Goal: Information Seeking & Learning: Understand process/instructions

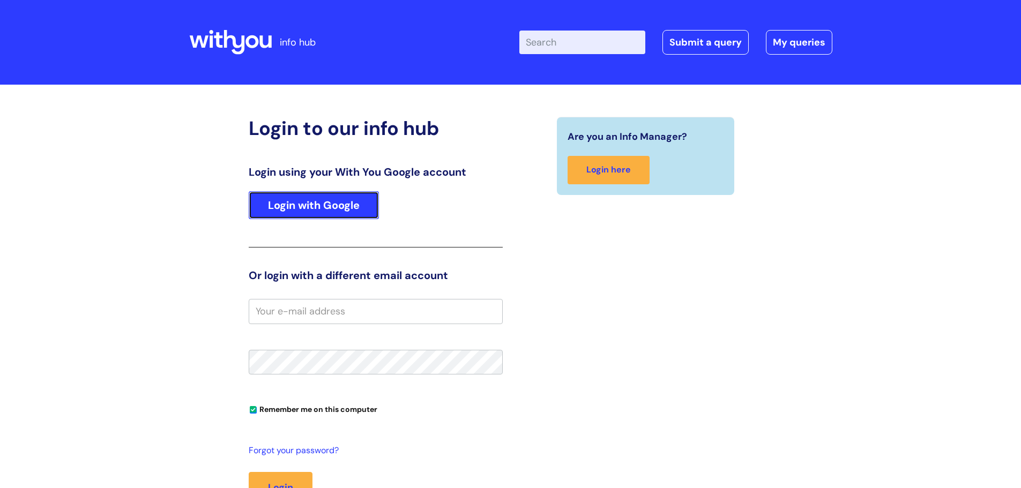
click at [339, 213] on link "Login with Google" at bounding box center [314, 205] width 130 height 28
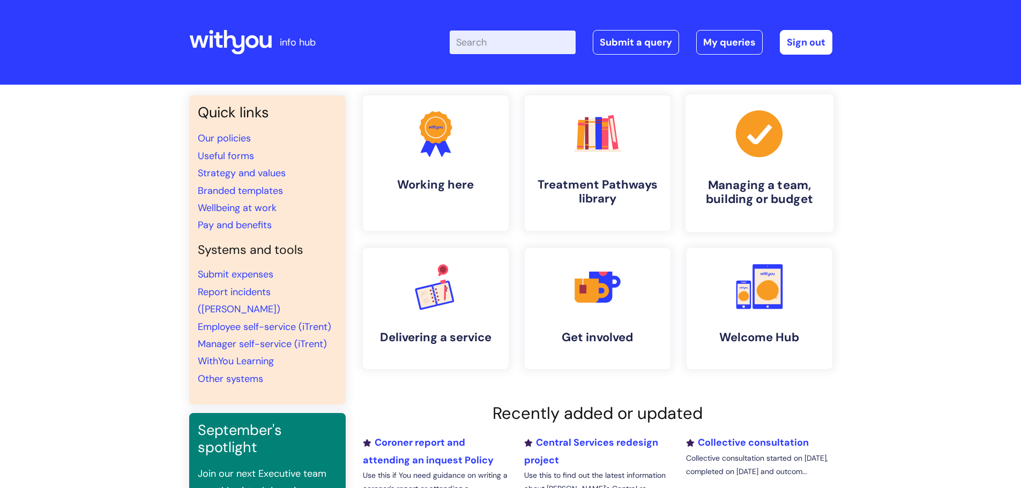
click at [762, 189] on h4 "Managing a team, building or budget" at bounding box center [759, 192] width 131 height 29
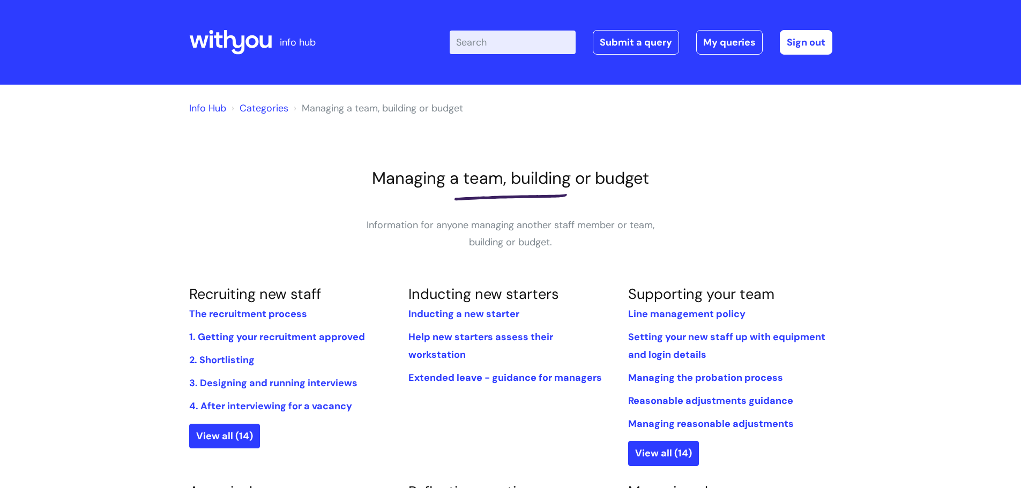
click at [329, 345] on li "1. Getting your recruitment approved" at bounding box center [291, 337] width 204 height 17
click at [202, 335] on link "1. Getting your recruitment approved" at bounding box center [277, 337] width 176 height 13
